Goal: Information Seeking & Learning: Learn about a topic

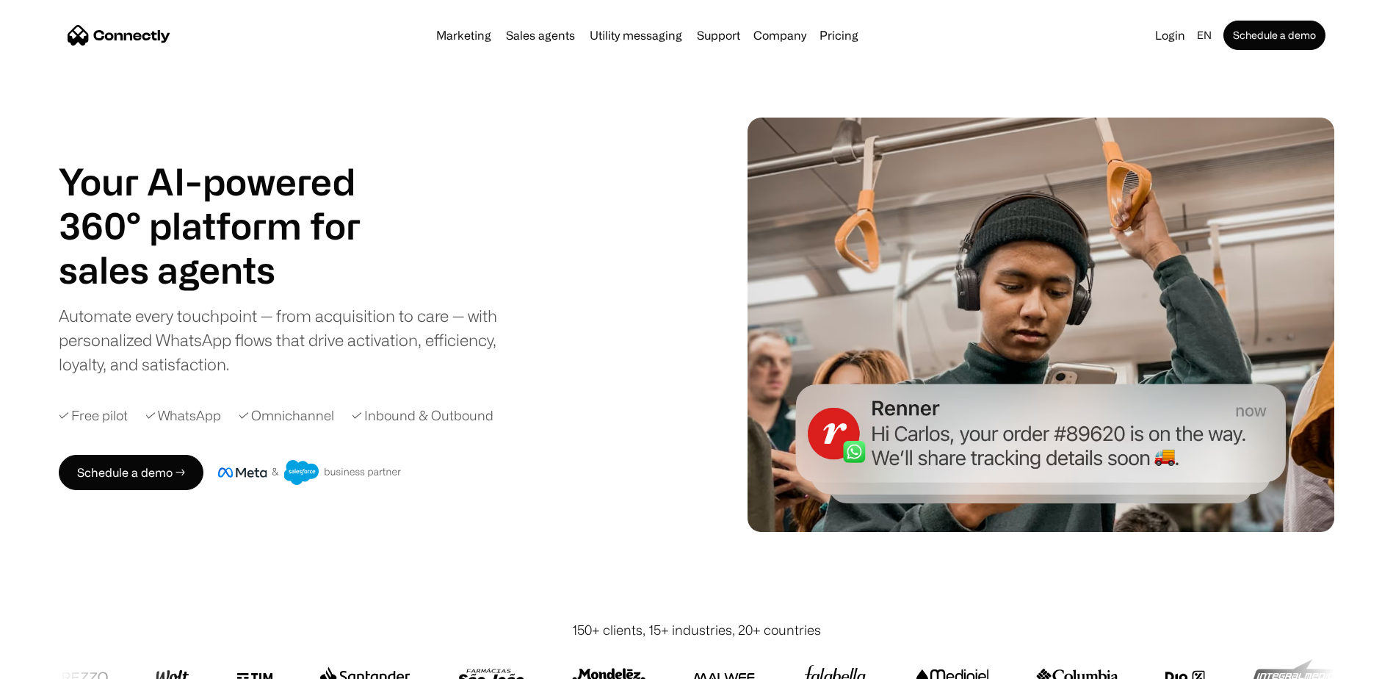
click at [143, 32] on img "home" at bounding box center [119, 35] width 103 height 21
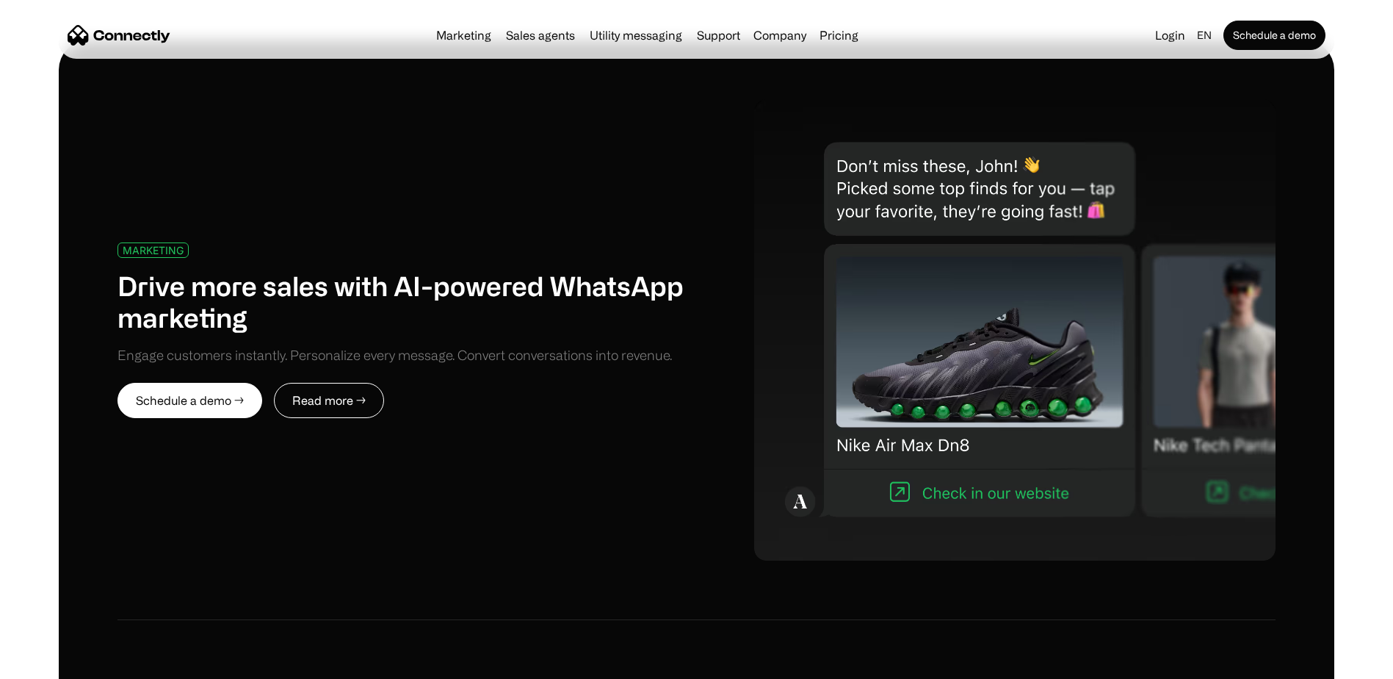
scroll to position [735, 0]
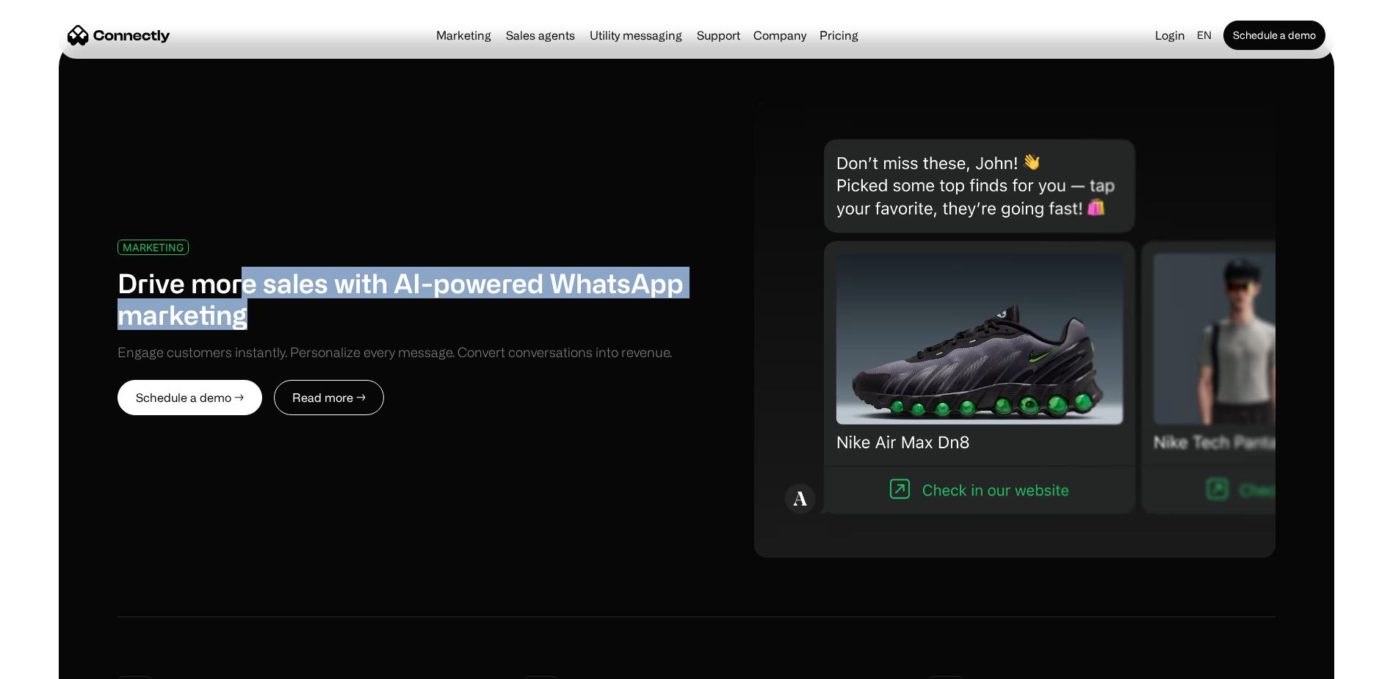
drag, startPoint x: 244, startPoint y: 291, endPoint x: 668, endPoint y: 308, distance: 424.2
click at [668, 308] on h1 "Drive more sales with AI-powered WhatsApp marketing" at bounding box center [408, 298] width 580 height 63
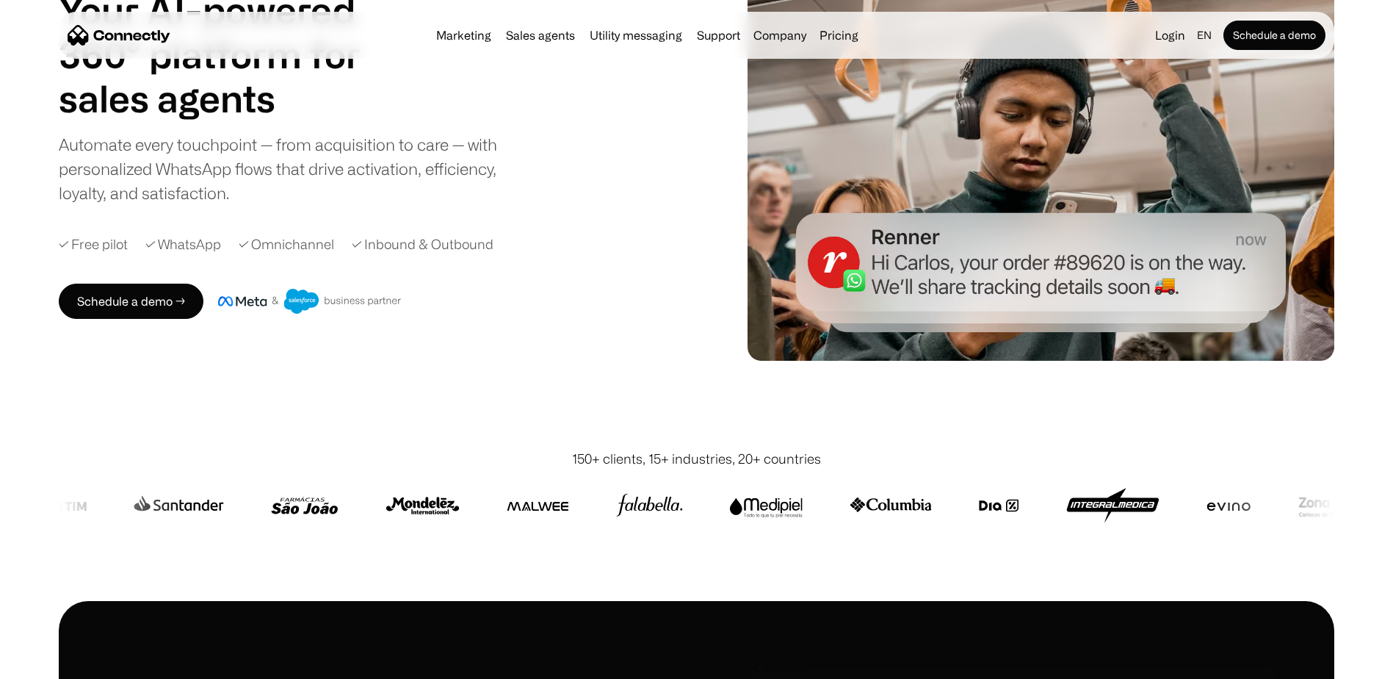
scroll to position [147, 0]
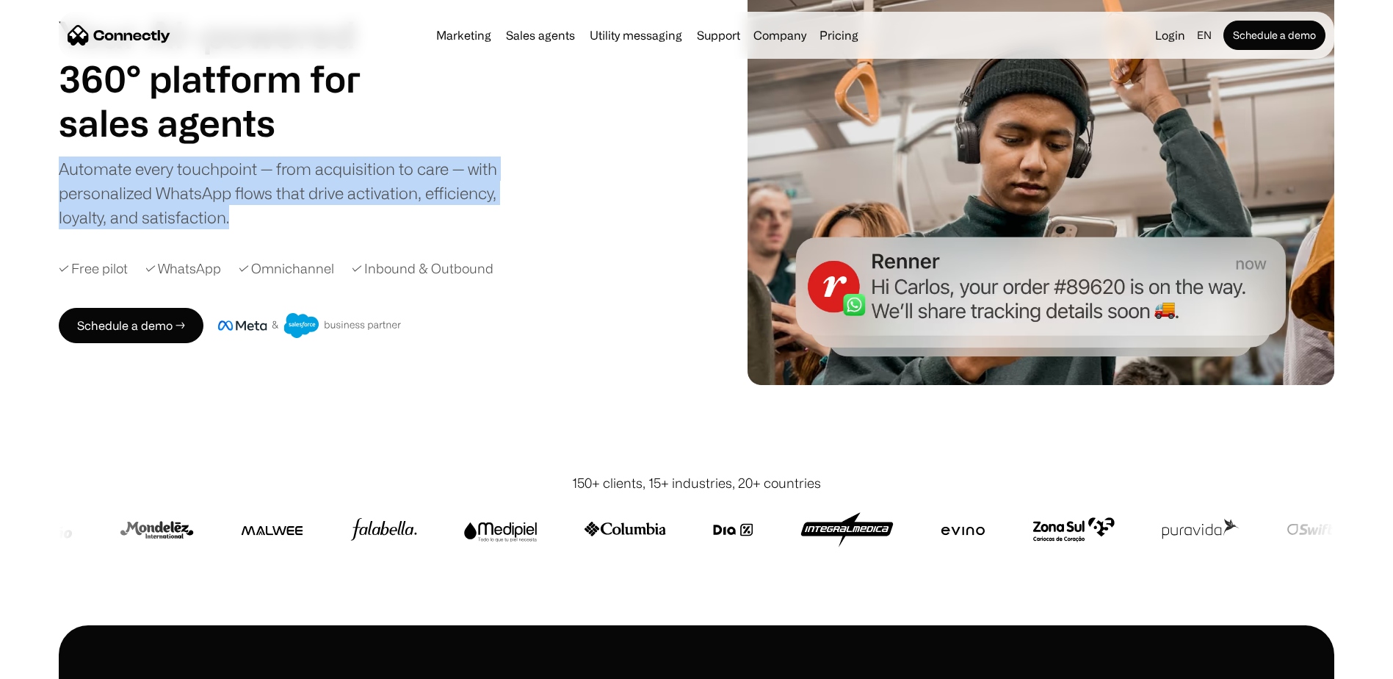
drag, startPoint x: 239, startPoint y: 230, endPoint x: 59, endPoint y: 169, distance: 189.3
click at [59, 169] on div "Your AI-powered 360° platform for sales agents support utility sales agents Sli…" at bounding box center [390, 177] width 663 height 331
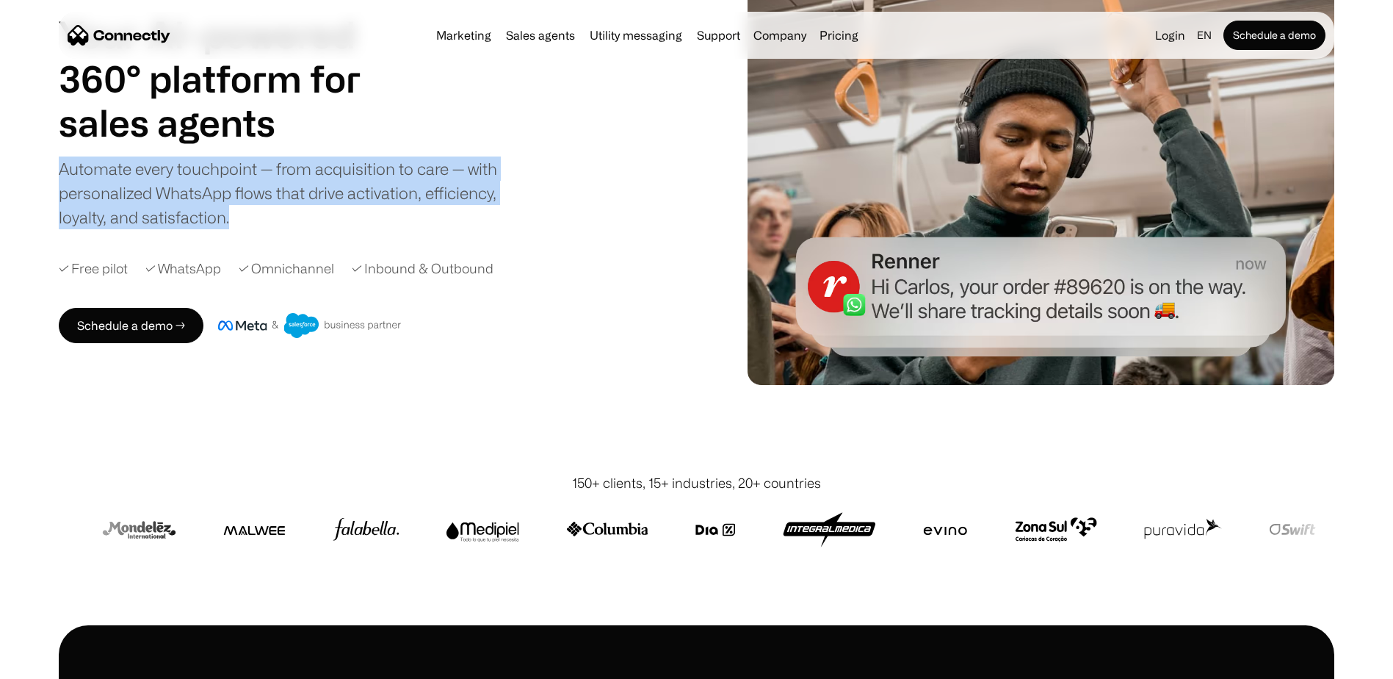
click at [281, 239] on div "Your AI-powered 360° platform for sales agents support utility sales agents Sli…" at bounding box center [390, 177] width 663 height 331
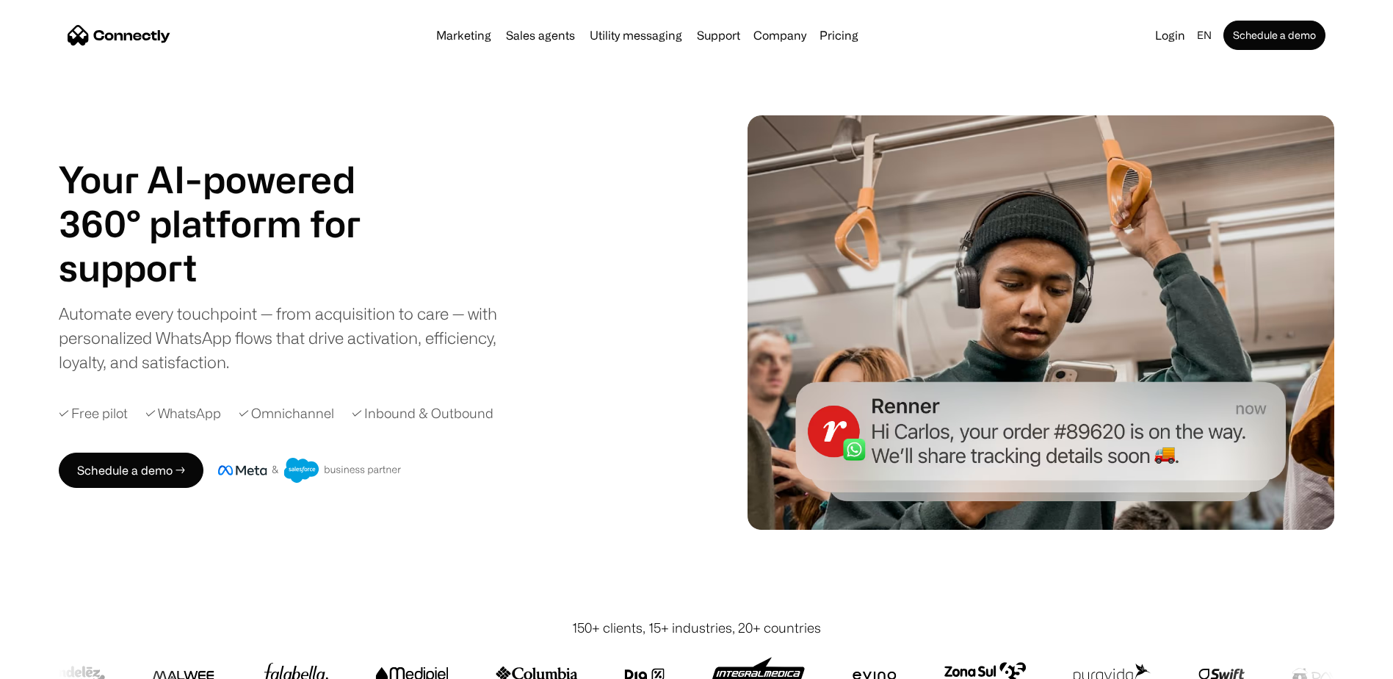
scroll to position [0, 0]
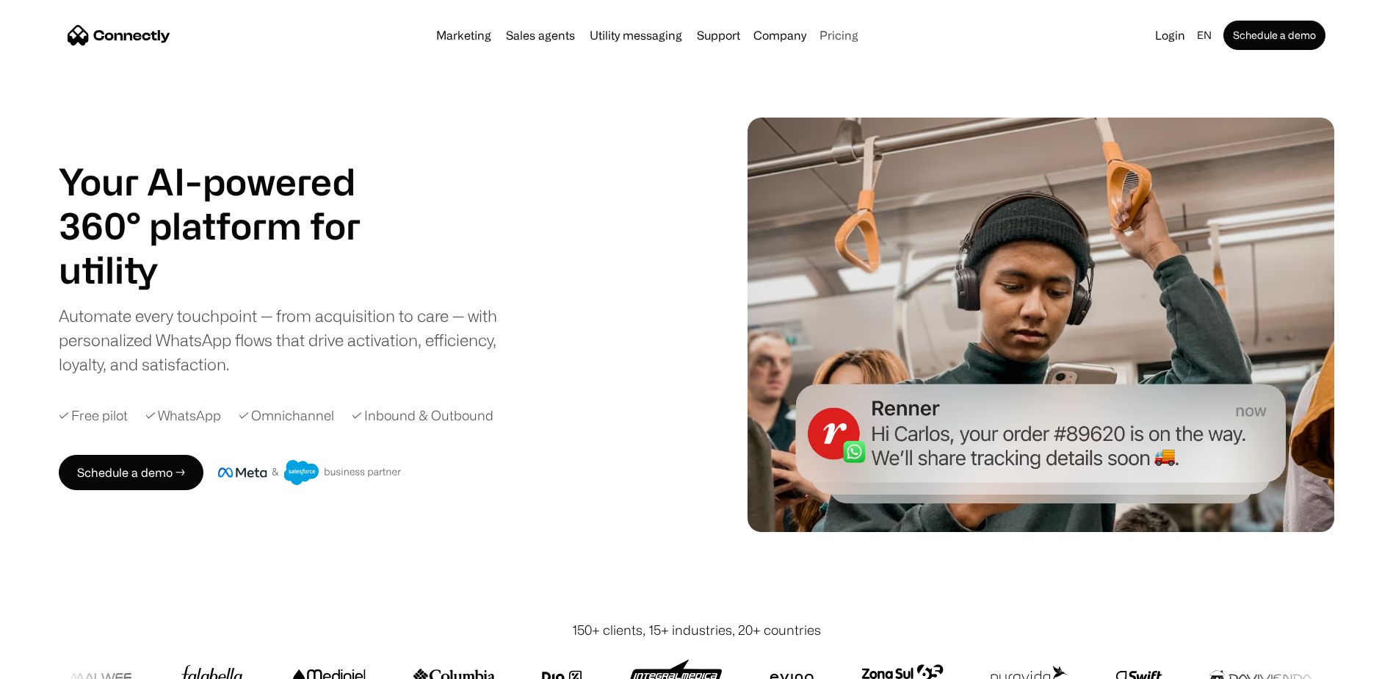
click at [840, 33] on link "Pricing" at bounding box center [839, 35] width 51 height 12
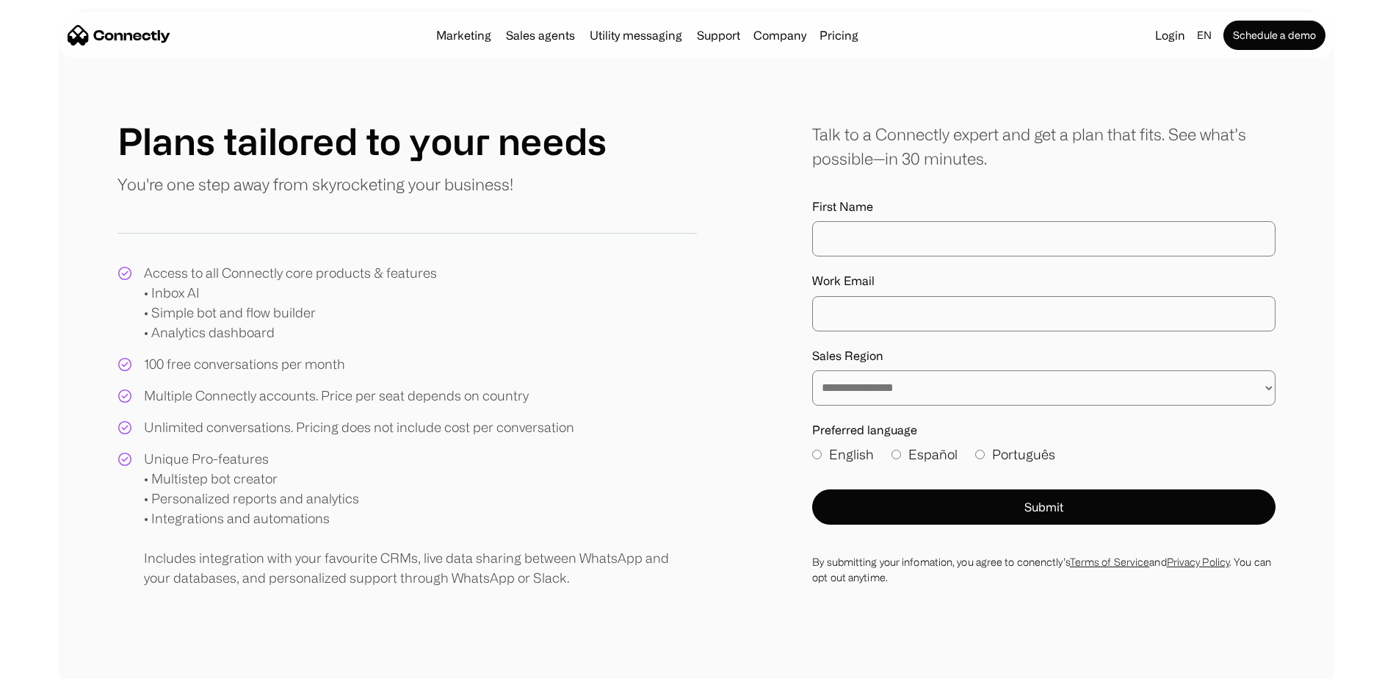
scroll to position [73, 0]
